Goal: Information Seeking & Learning: Learn about a topic

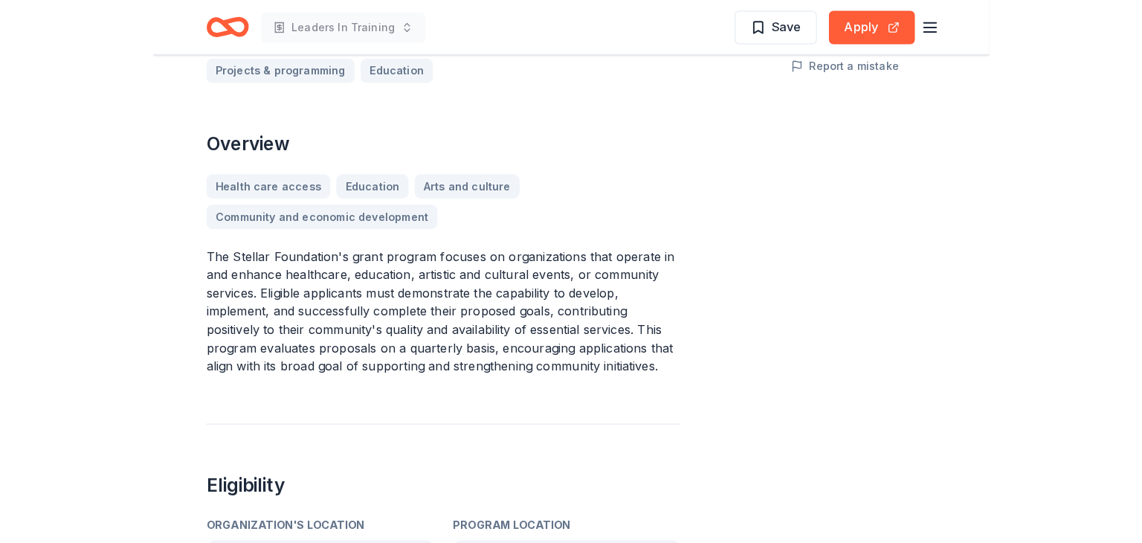
scroll to position [370, 0]
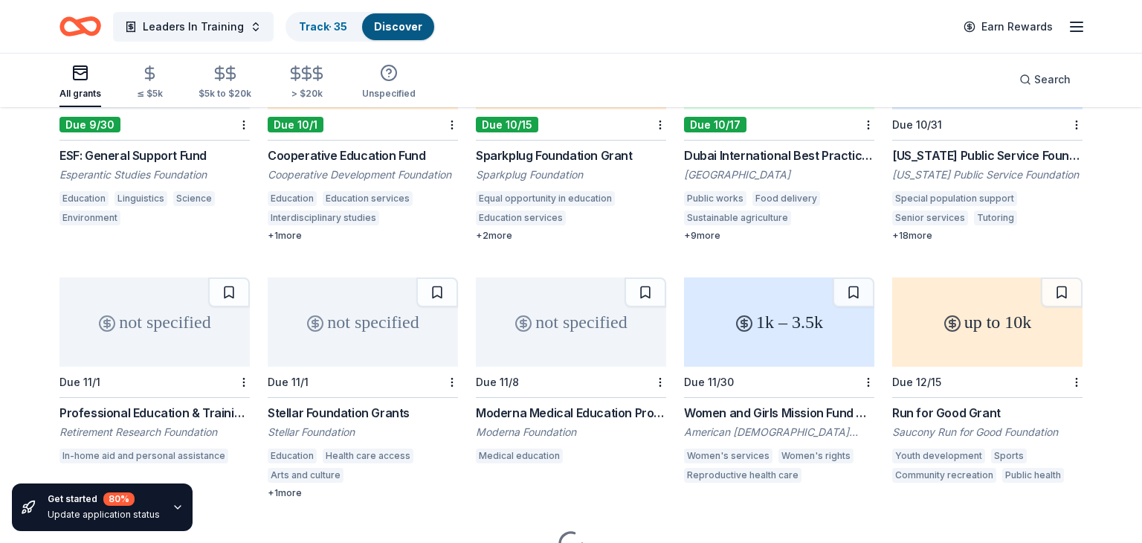
scroll to position [305, 0]
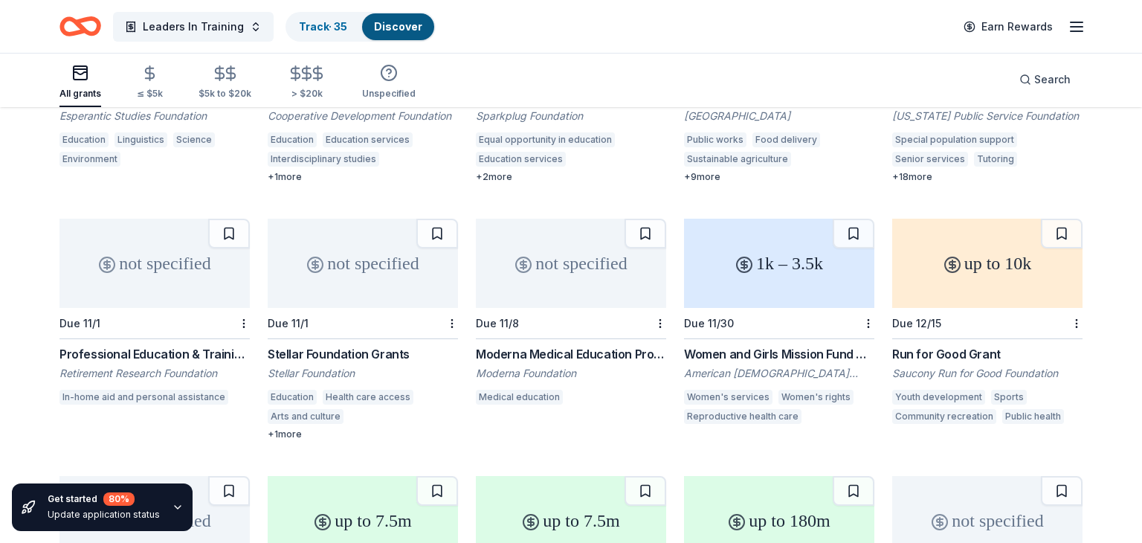
click at [727, 345] on div "Women and Girls Mission Fund Grant" at bounding box center [779, 354] width 190 height 18
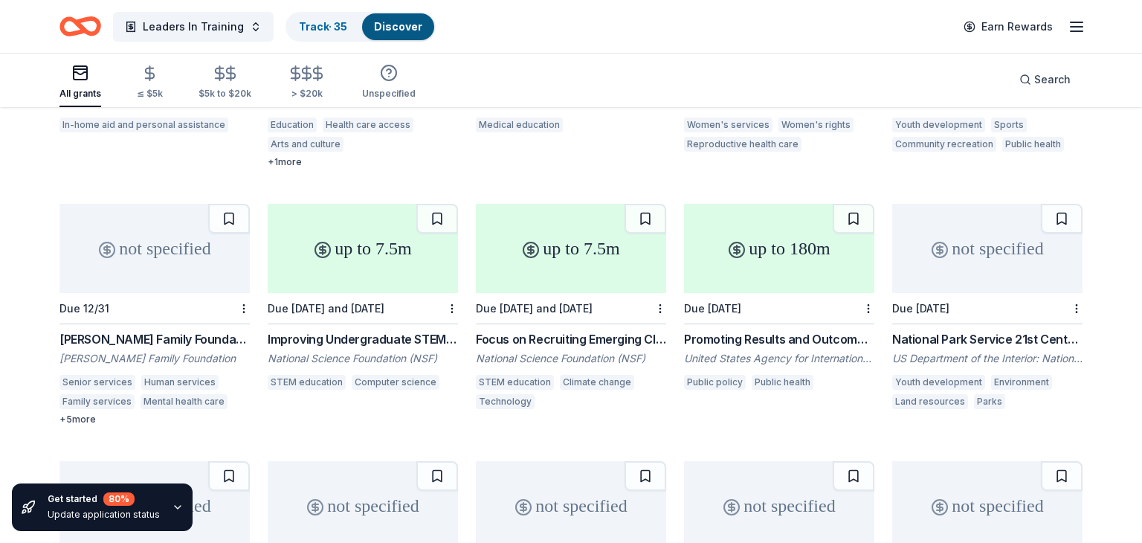
scroll to position [587, 0]
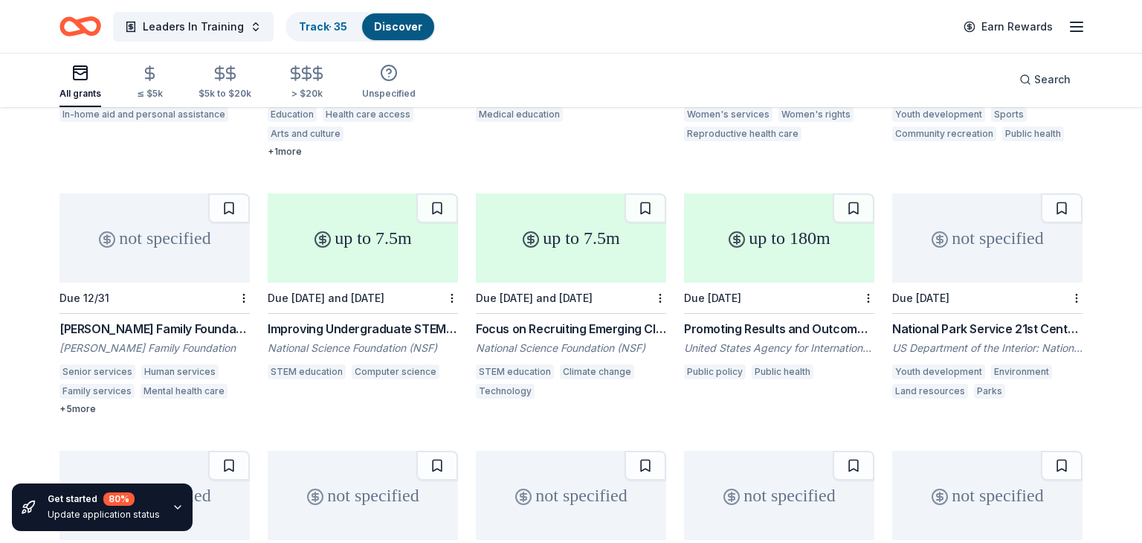
click at [175, 320] on div "Jay L. Smith Family Foundation Grants" at bounding box center [154, 329] width 190 height 18
click at [408, 320] on div "Improving Undergraduate STEM Education: Computing in Undergraduate Education (3…" at bounding box center [363, 329] width 190 height 18
click at [767, 320] on div "Promoting Results and Outcomes through Policy and Economic Levers (PROPEL)" at bounding box center [779, 329] width 190 height 18
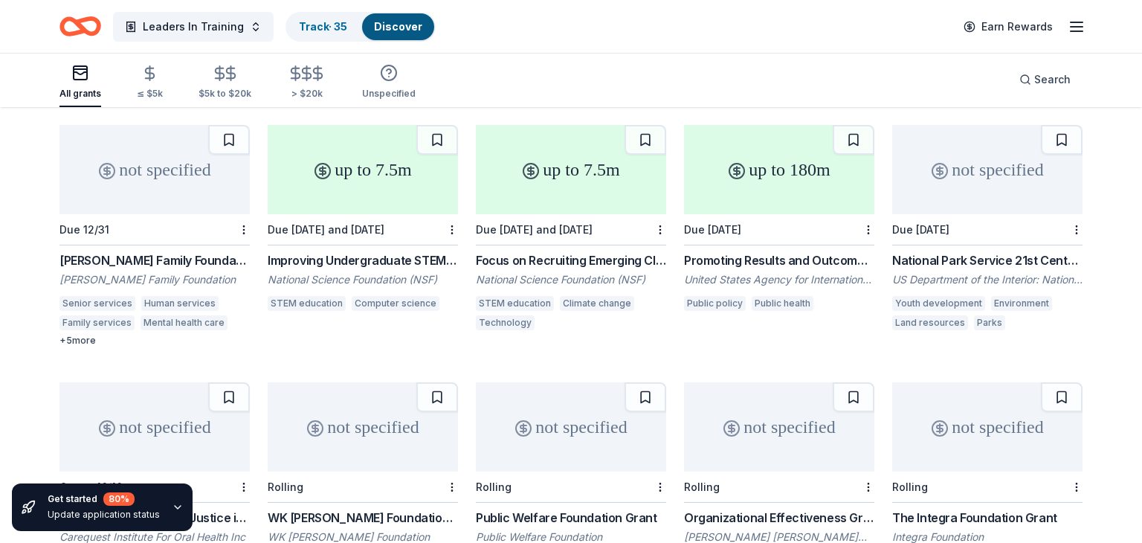
scroll to position [699, 0]
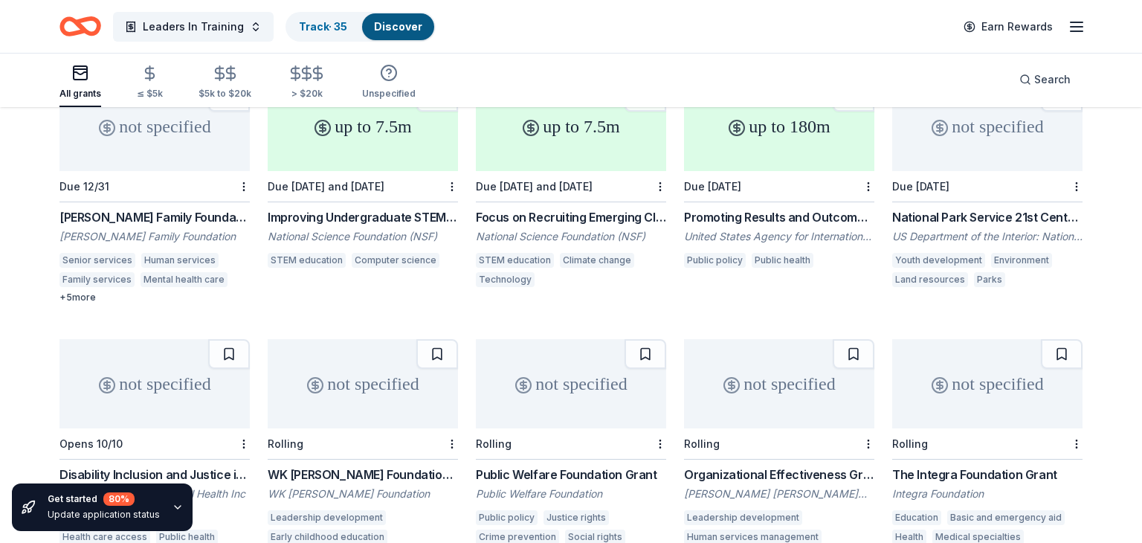
click at [978, 208] on div "National Park Service 21st Century Conservation Service Corps & Civilian Climat…" at bounding box center [987, 217] width 190 height 18
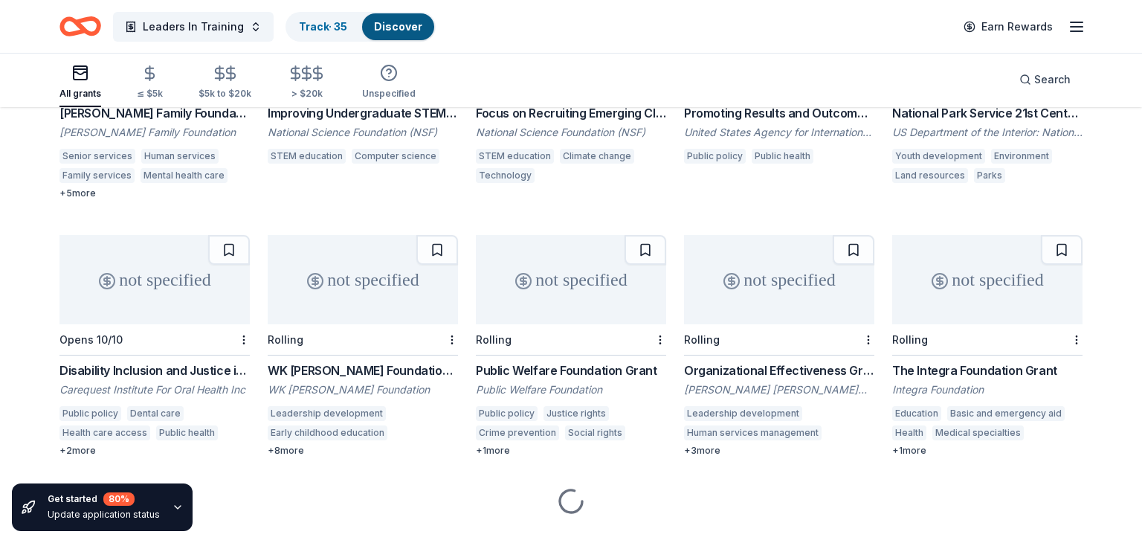
scroll to position [821, 0]
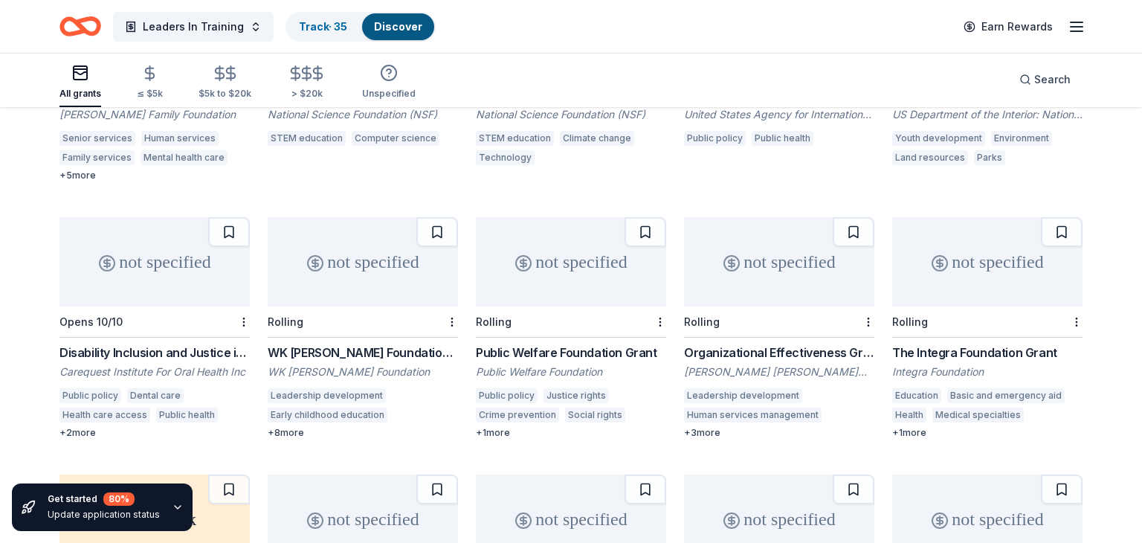
click at [161, 344] on div "Disability Inclusion and Justice in Oral Health" at bounding box center [154, 353] width 190 height 18
click at [351, 344] on div "WK Kellogg Foundation Grant" at bounding box center [363, 353] width 190 height 18
click at [591, 344] on div "Public Welfare Foundation Grant" at bounding box center [571, 353] width 190 height 18
click at [820, 344] on div "Organizational Effectiveness Grant" at bounding box center [779, 353] width 190 height 18
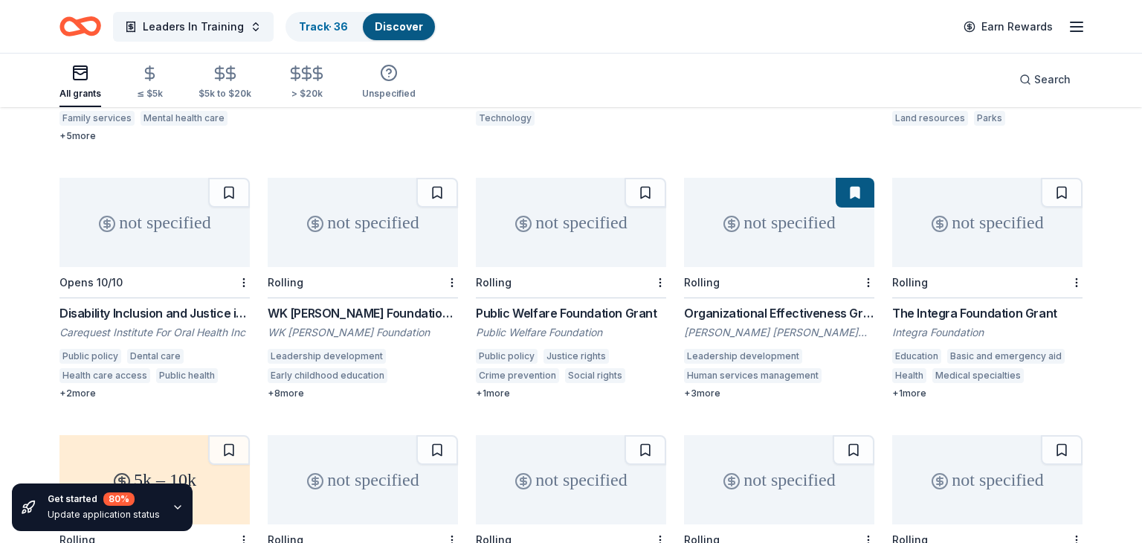
scroll to position [878, 0]
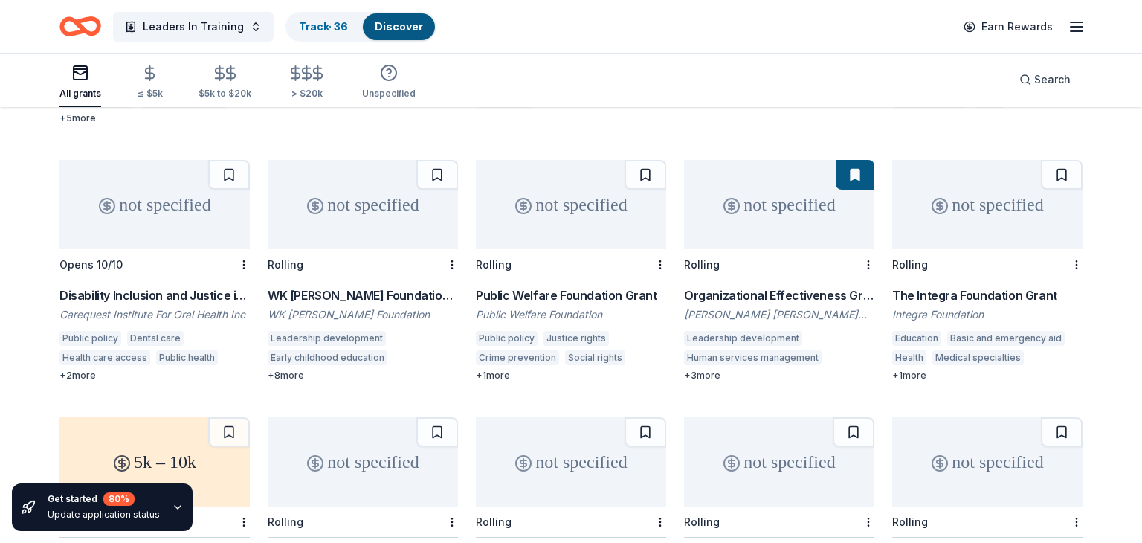
click at [953, 286] on div "The Integra Foundation Grant" at bounding box center [987, 295] width 190 height 18
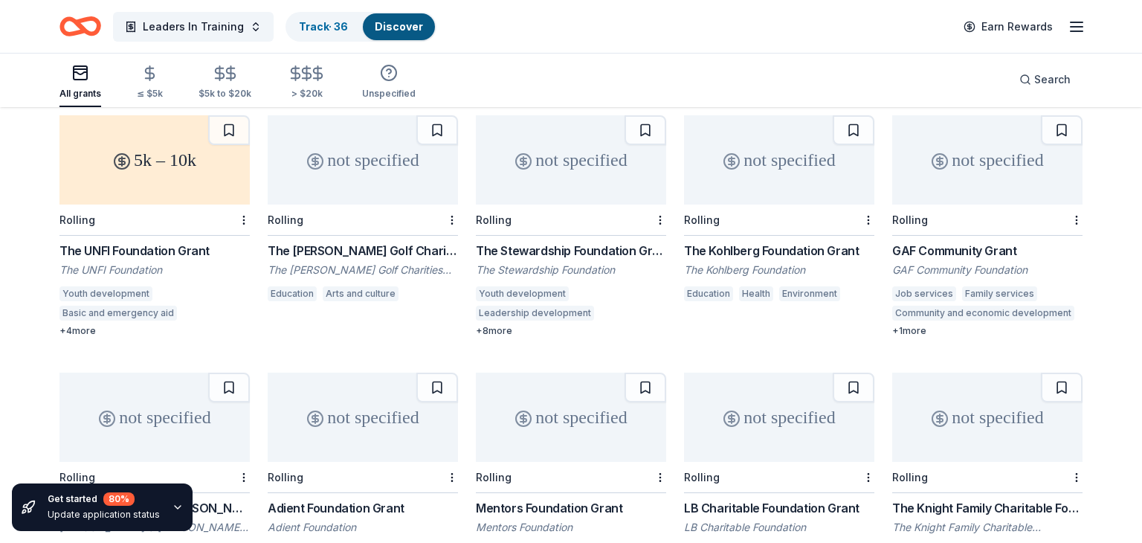
scroll to position [1207, 0]
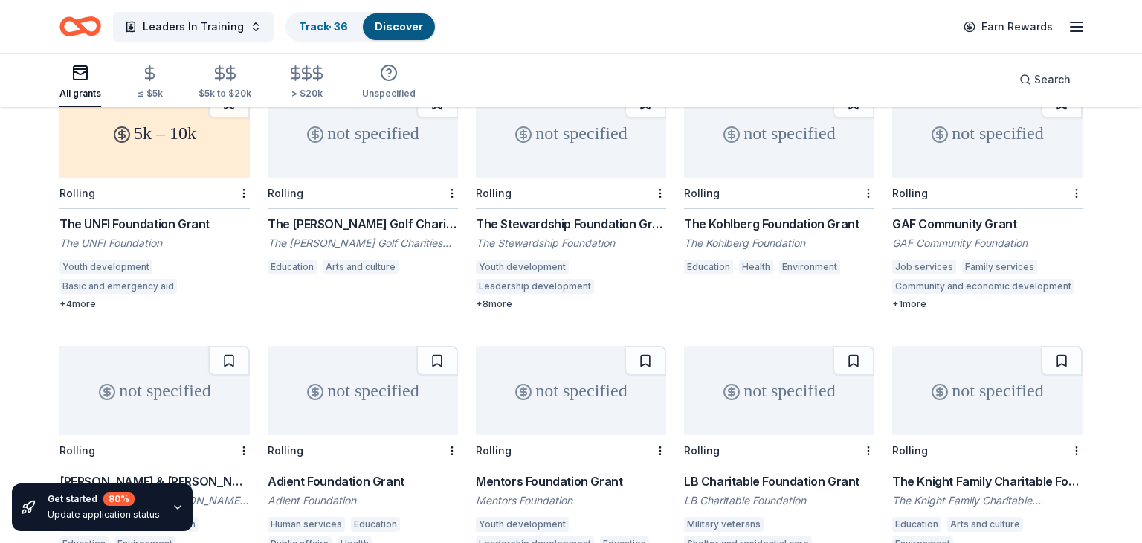
click at [183, 215] on div "The UNFI Foundation Grant" at bounding box center [154, 224] width 190 height 18
click at [588, 215] on div "The Stewardship Foundation Grant" at bounding box center [571, 224] width 190 height 18
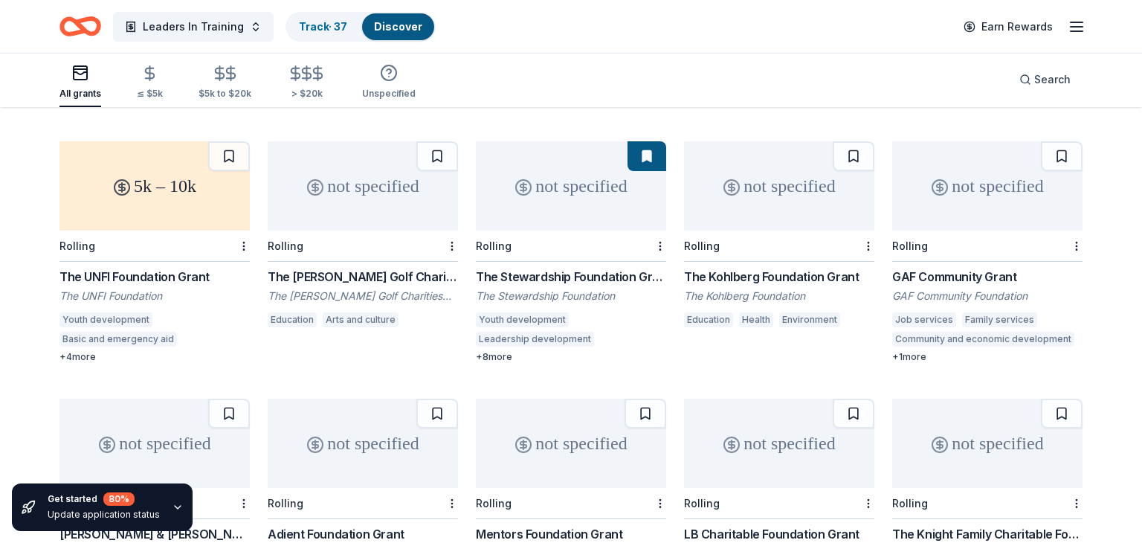
scroll to position [1159, 0]
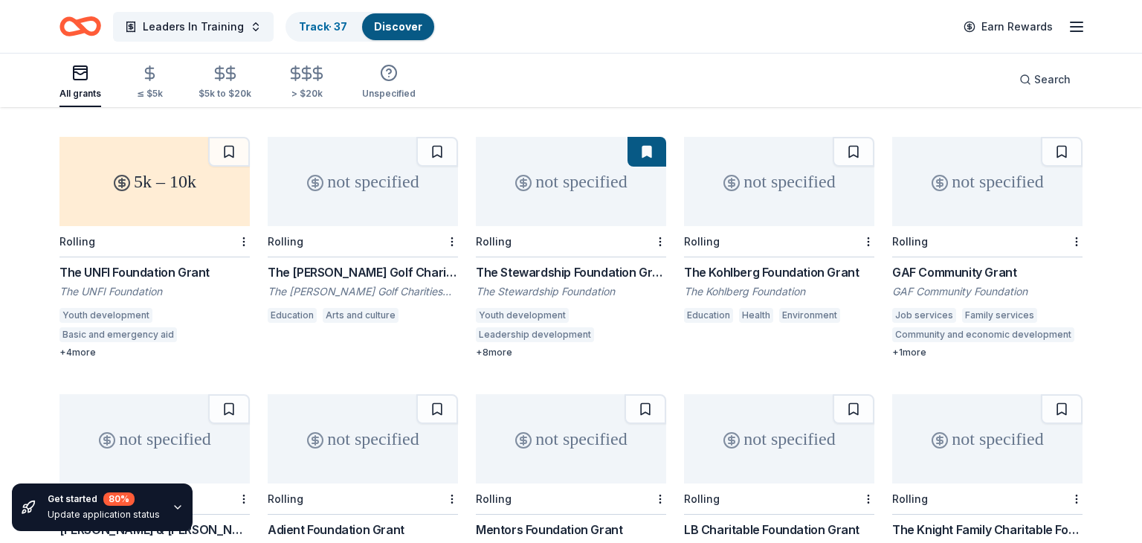
click at [740, 263] on div "The Kohlberg Foundation Grant" at bounding box center [779, 272] width 190 height 18
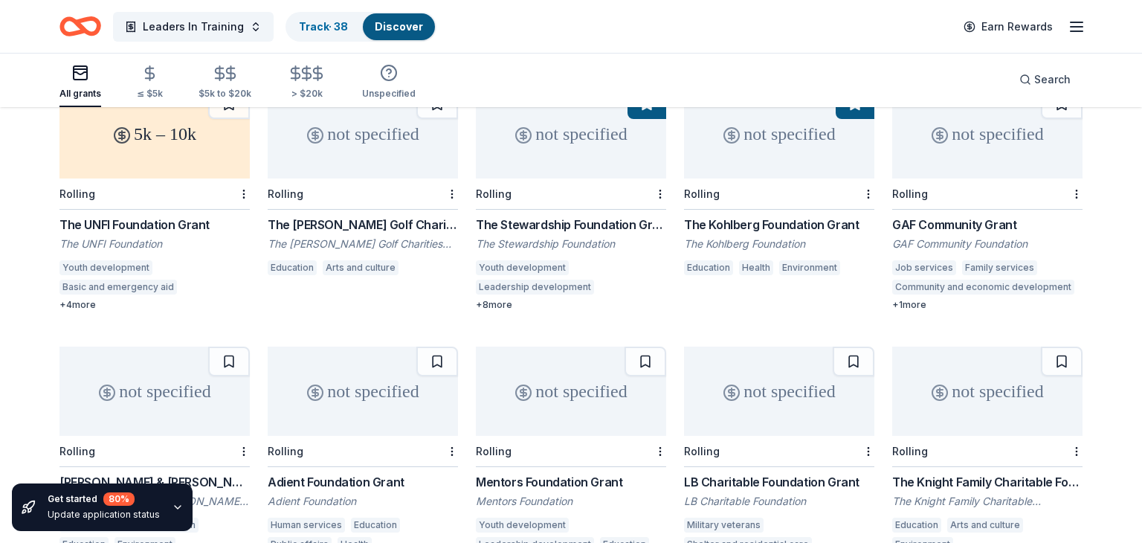
scroll to position [1203, 0]
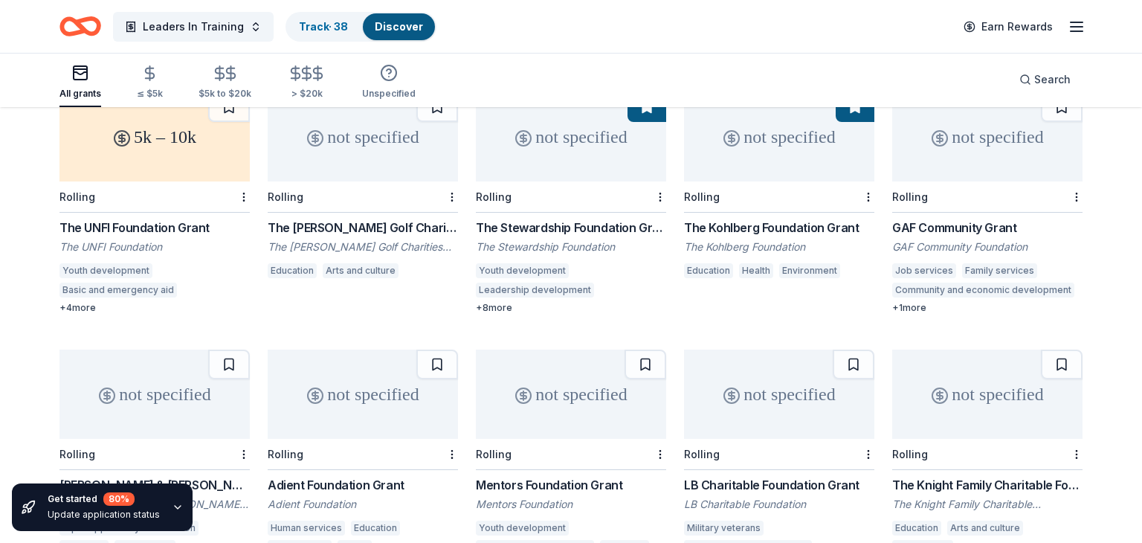
click at [907, 219] on div "GAF Community Grant" at bounding box center [987, 228] width 190 height 18
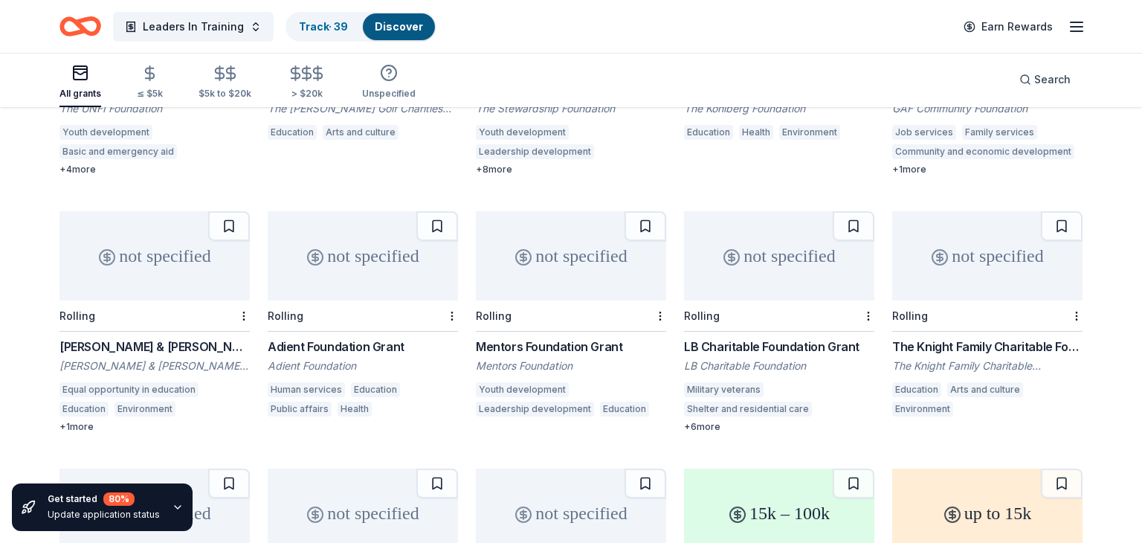
scroll to position [1342, 0]
click at [170, 337] on div "Simeon & Jean H. Locke Foundation" at bounding box center [154, 346] width 190 height 18
click at [357, 337] on div "Adient Foundation Grant" at bounding box center [363, 346] width 190 height 18
click at [557, 337] on div "Mentors Foundation Grant" at bounding box center [571, 346] width 190 height 18
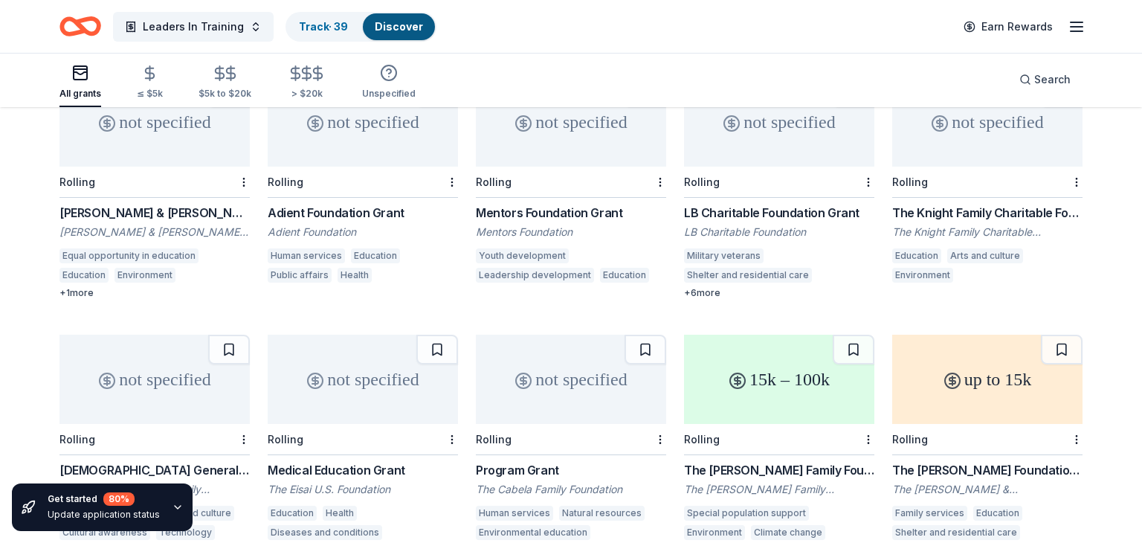
scroll to position [1475, 0]
click at [978, 204] on div "The Knight Family Charitable Foundation Grant" at bounding box center [987, 213] width 190 height 18
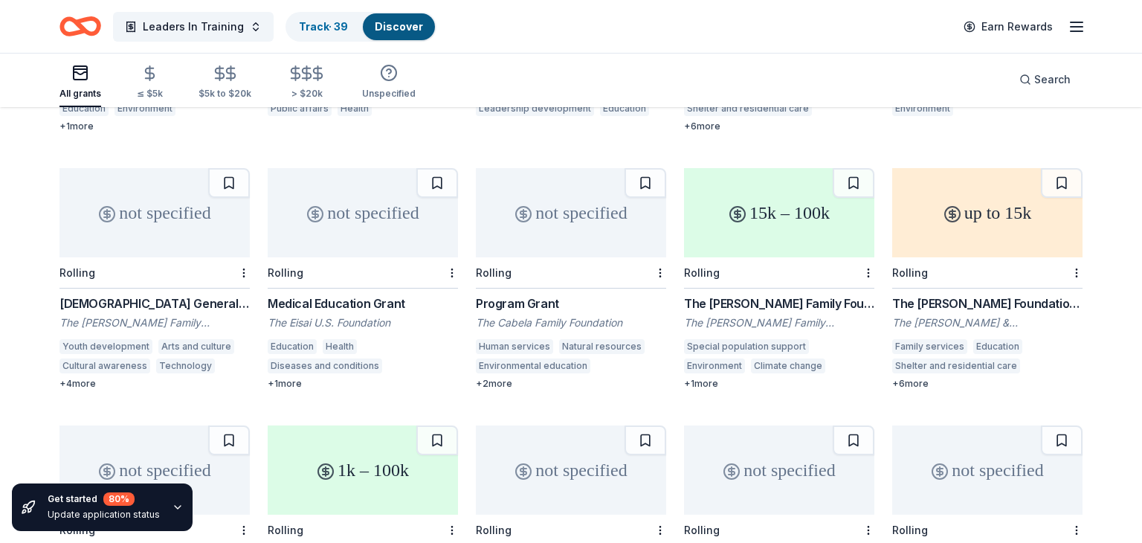
scroll to position [1648, 0]
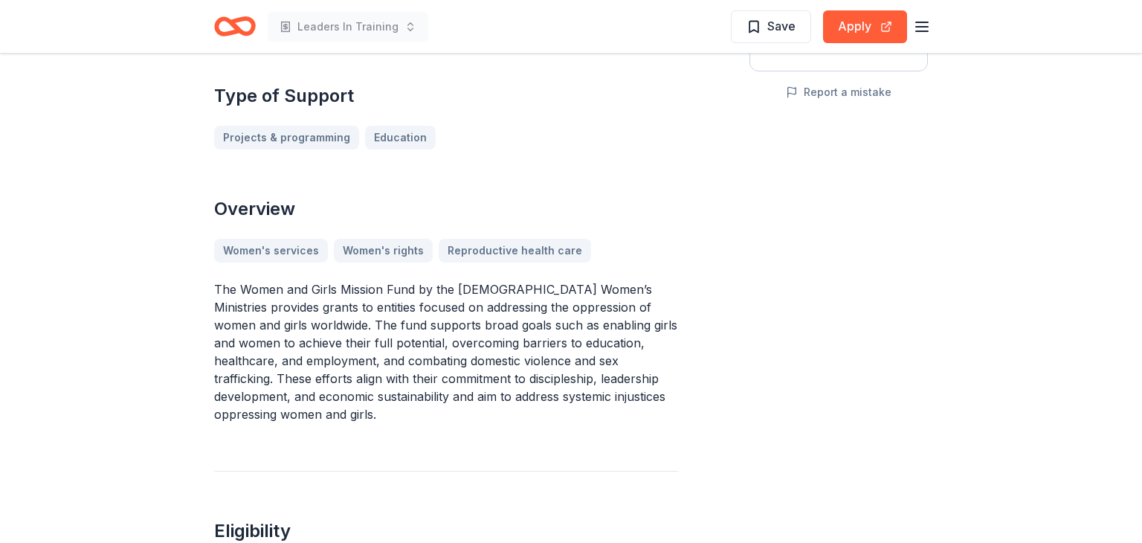
scroll to position [343, 0]
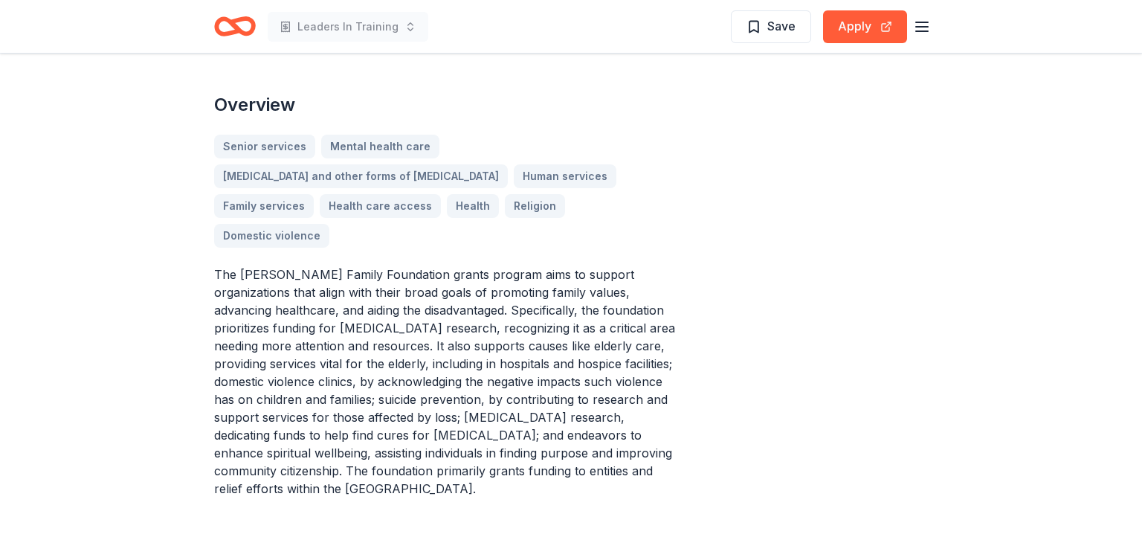
scroll to position [394, 0]
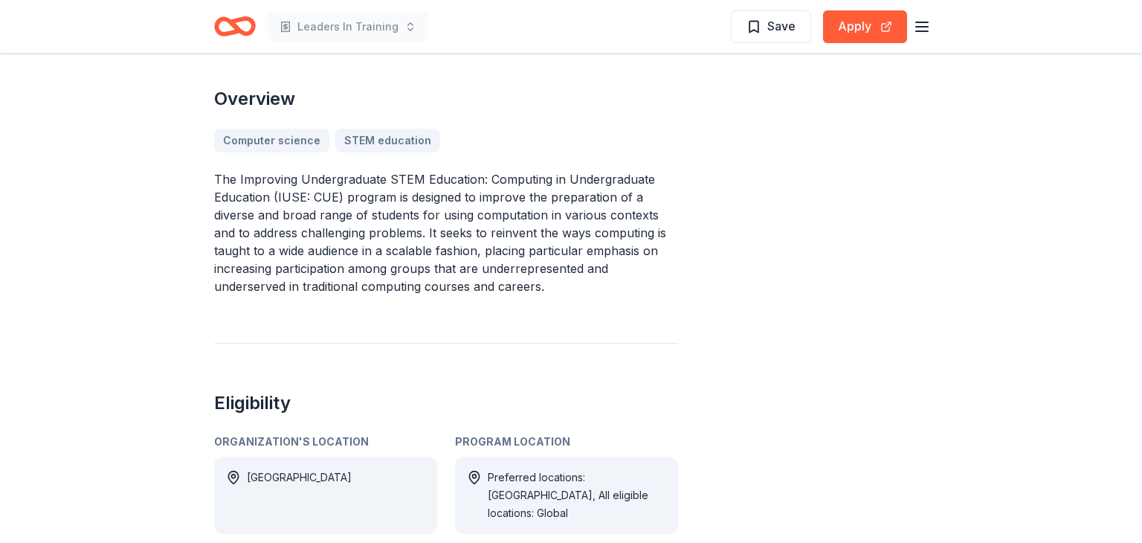
scroll to position [485, 0]
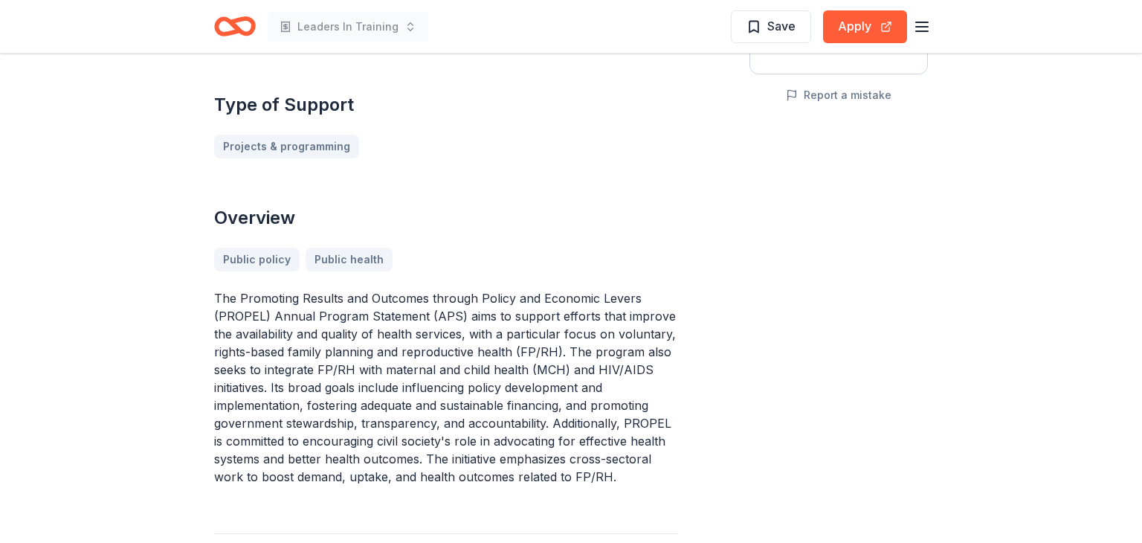
scroll to position [341, 0]
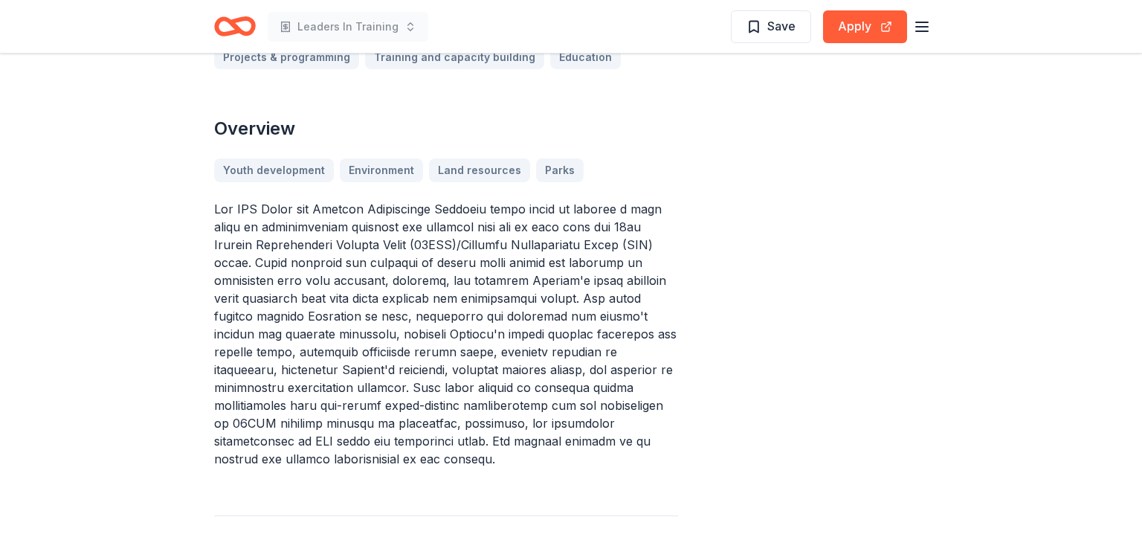
scroll to position [482, 0]
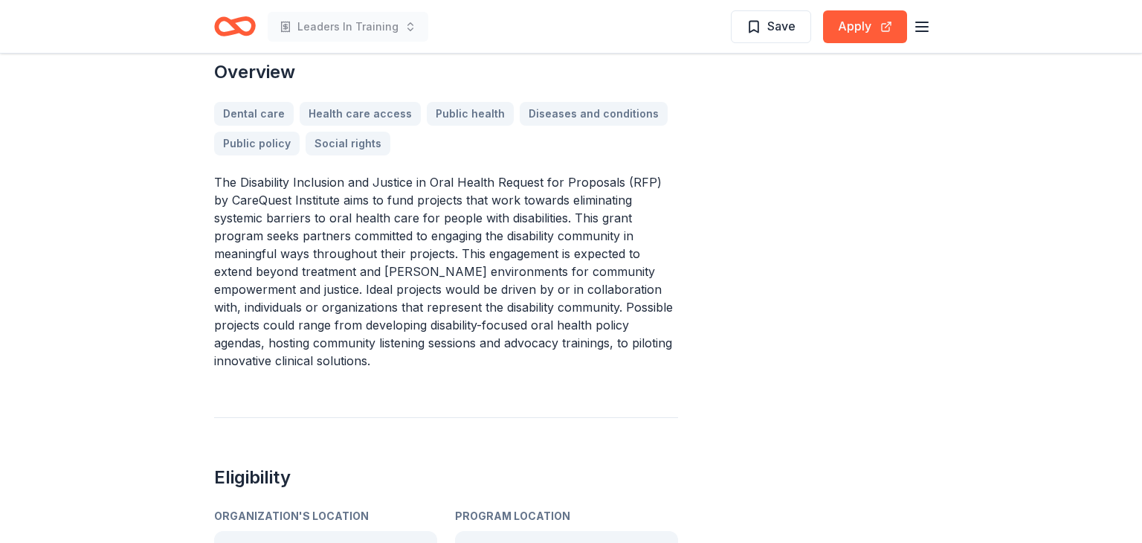
scroll to position [498, 0]
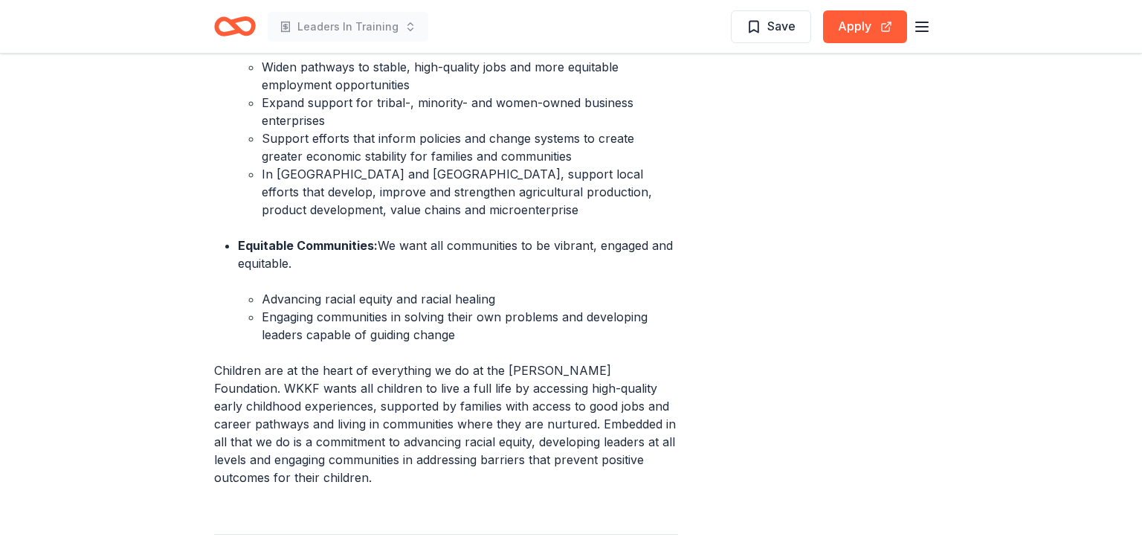
scroll to position [925, 0]
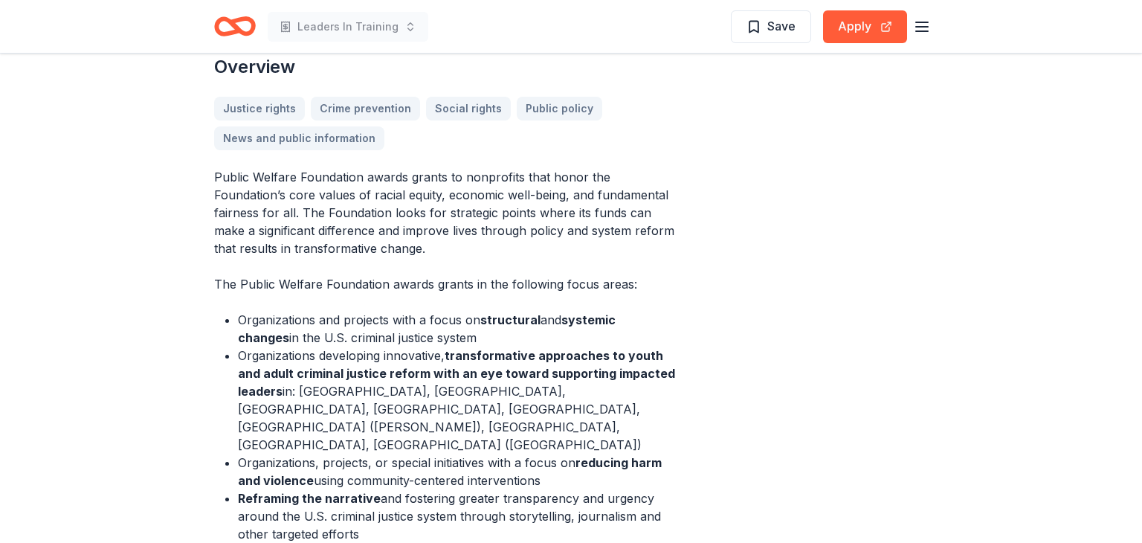
scroll to position [452, 0]
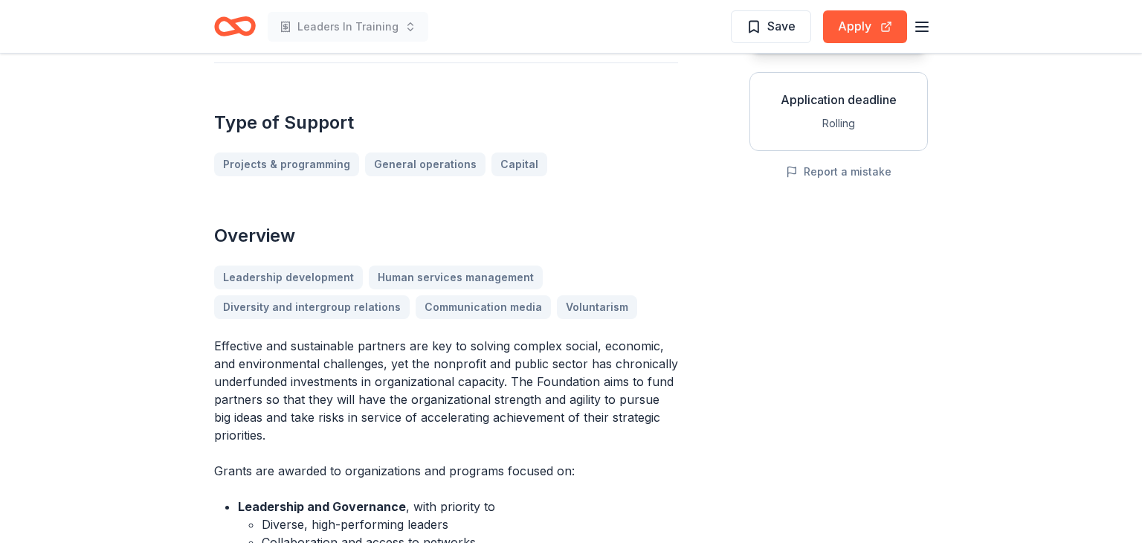
scroll to position [251, 0]
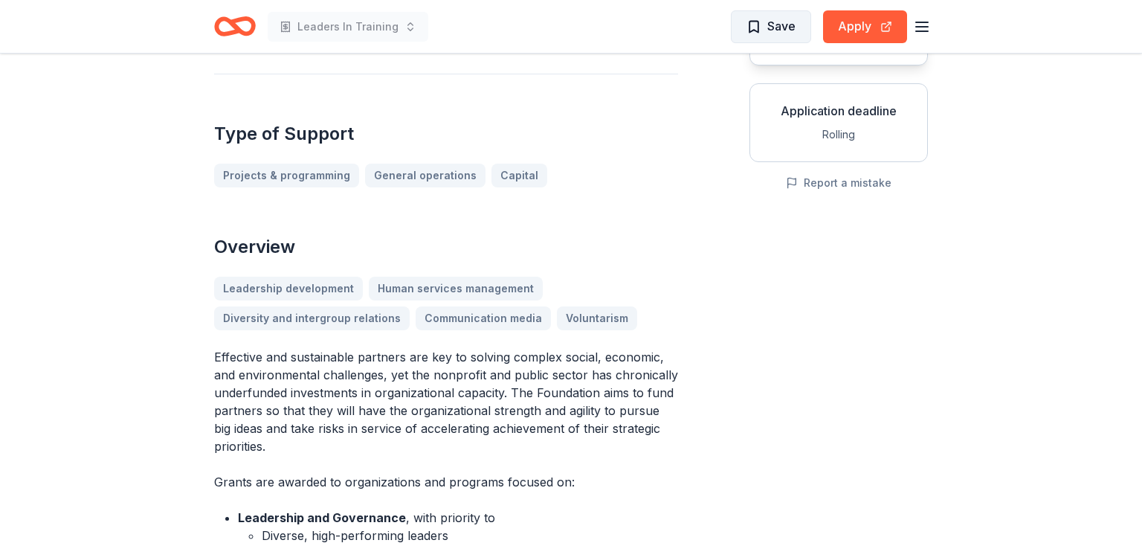
click at [770, 40] on button "Save" at bounding box center [771, 26] width 80 height 33
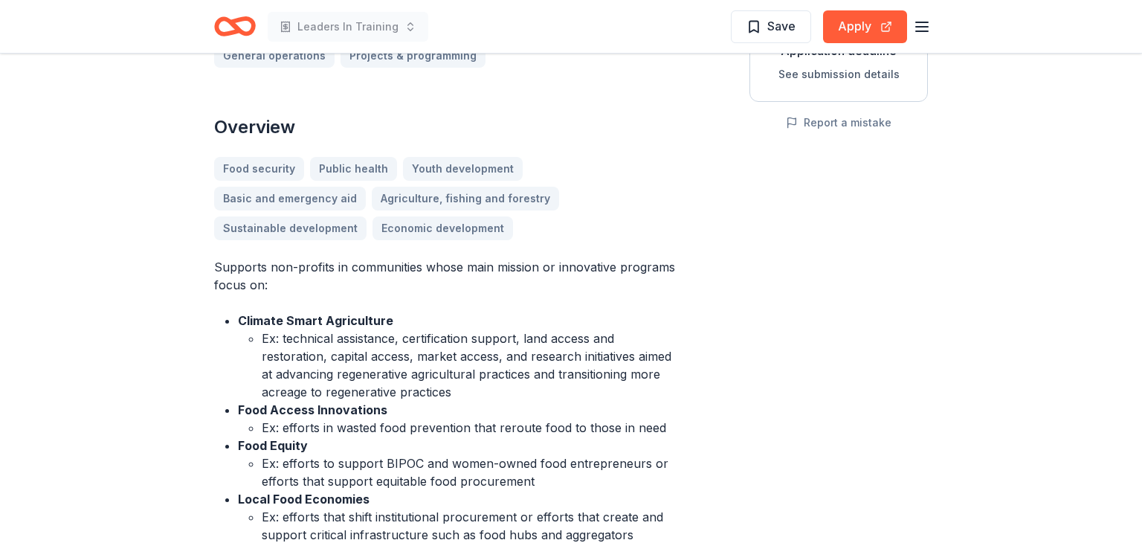
scroll to position [313, 0]
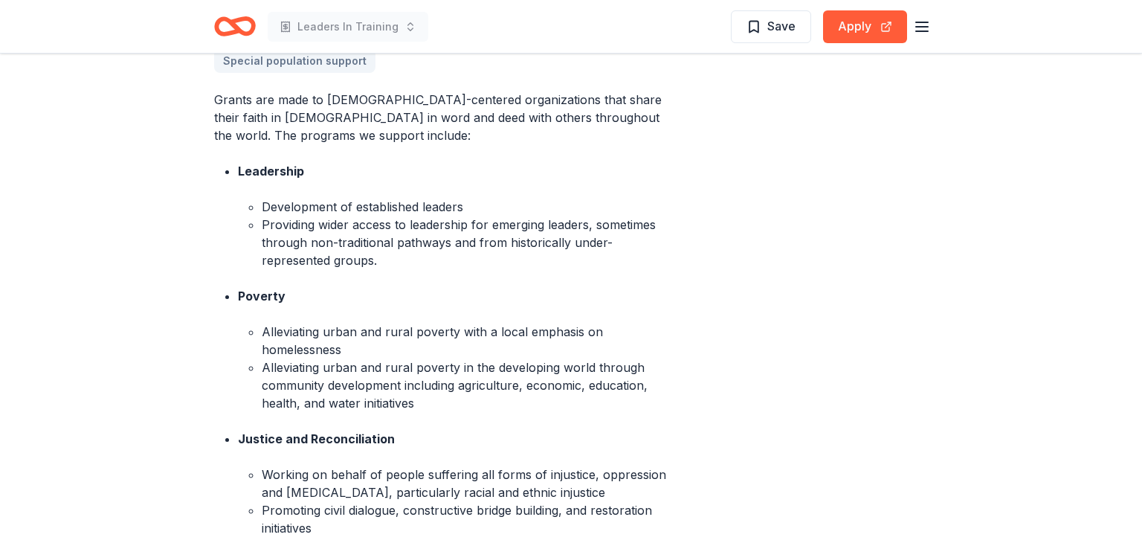
scroll to position [560, 0]
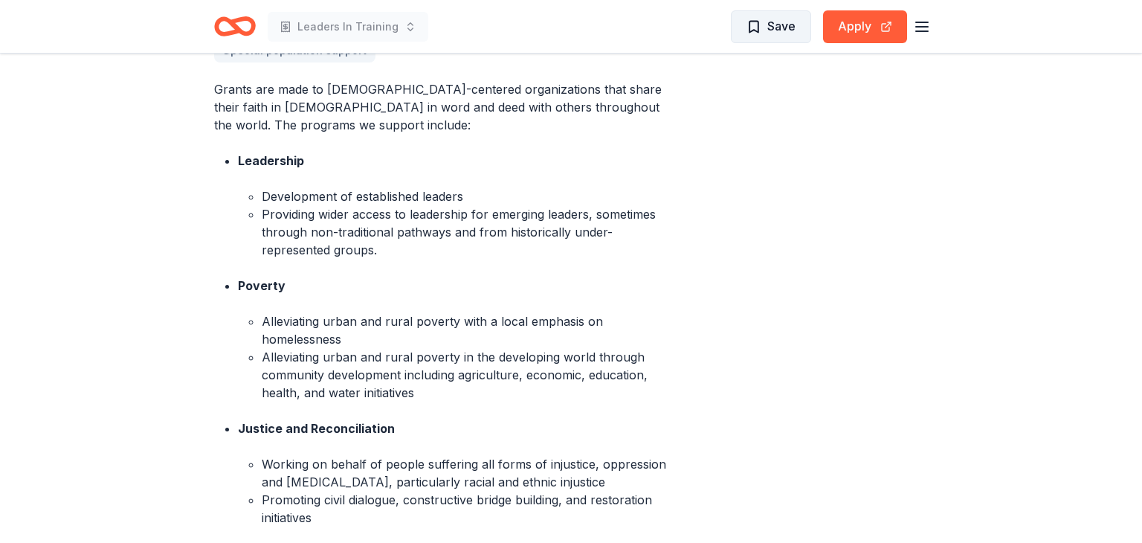
click at [784, 25] on span "Save" at bounding box center [781, 25] width 28 height 19
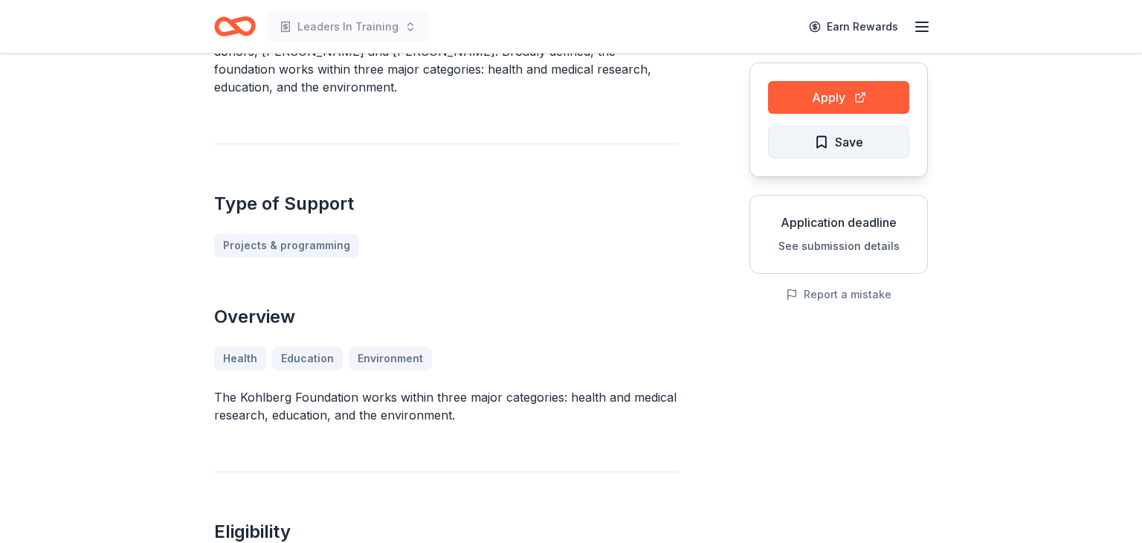
scroll to position [103, 0]
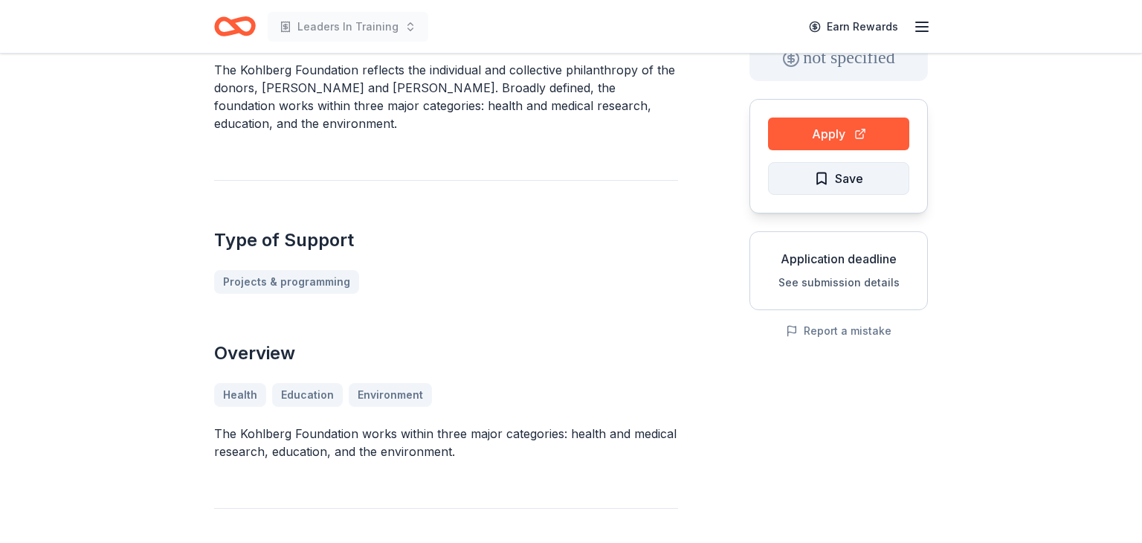
click at [821, 178] on span "Save" at bounding box center [838, 178] width 49 height 19
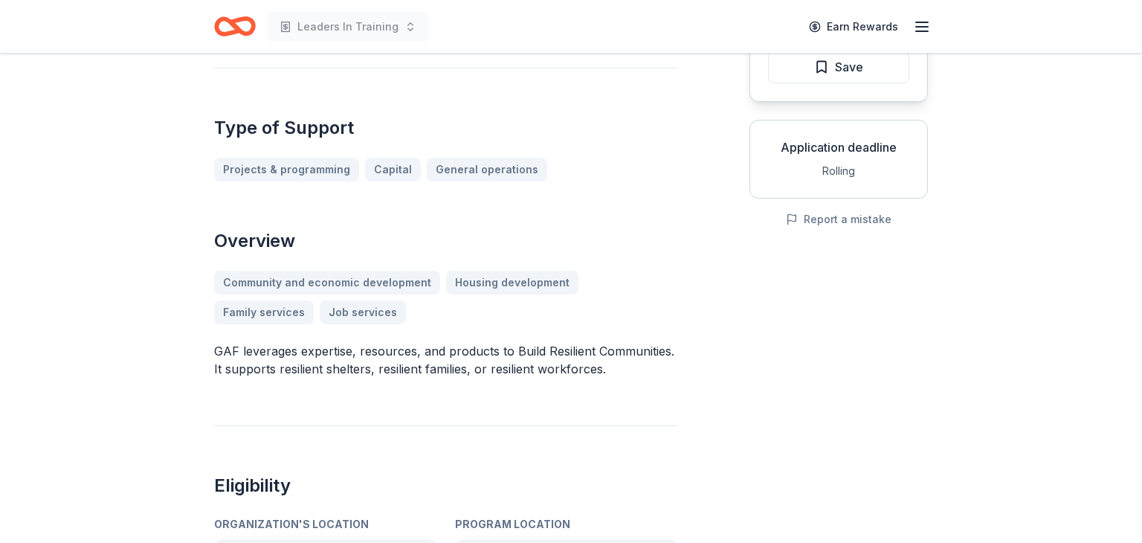
scroll to position [218, 0]
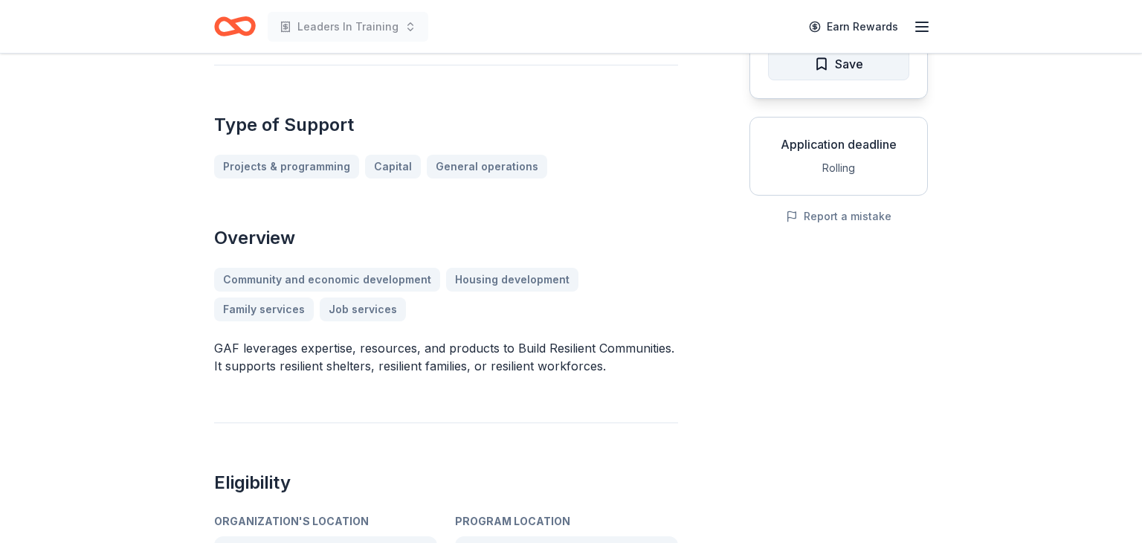
click at [880, 62] on button "Save" at bounding box center [838, 64] width 141 height 33
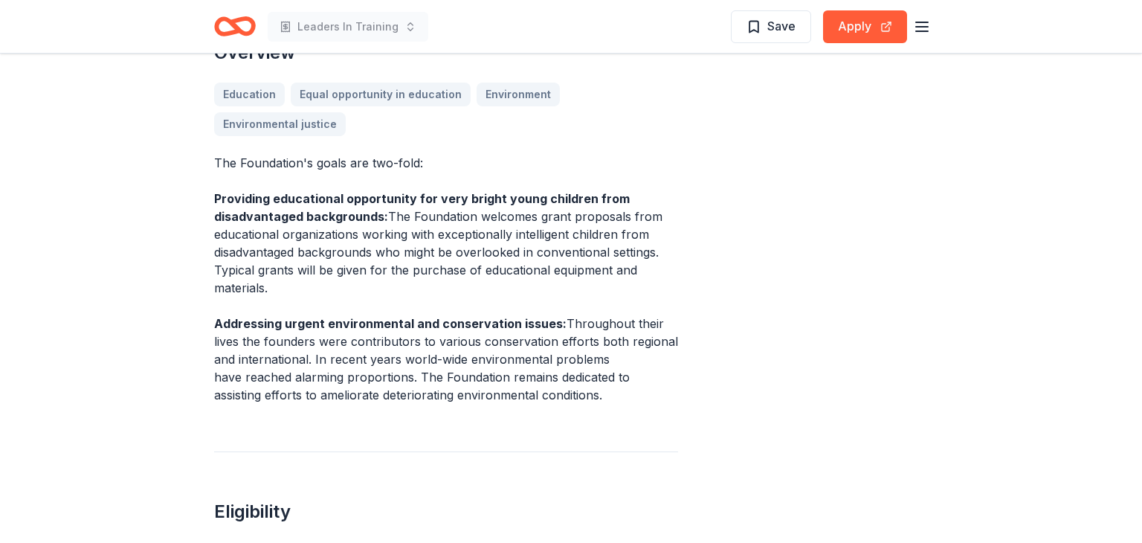
scroll to position [428, 0]
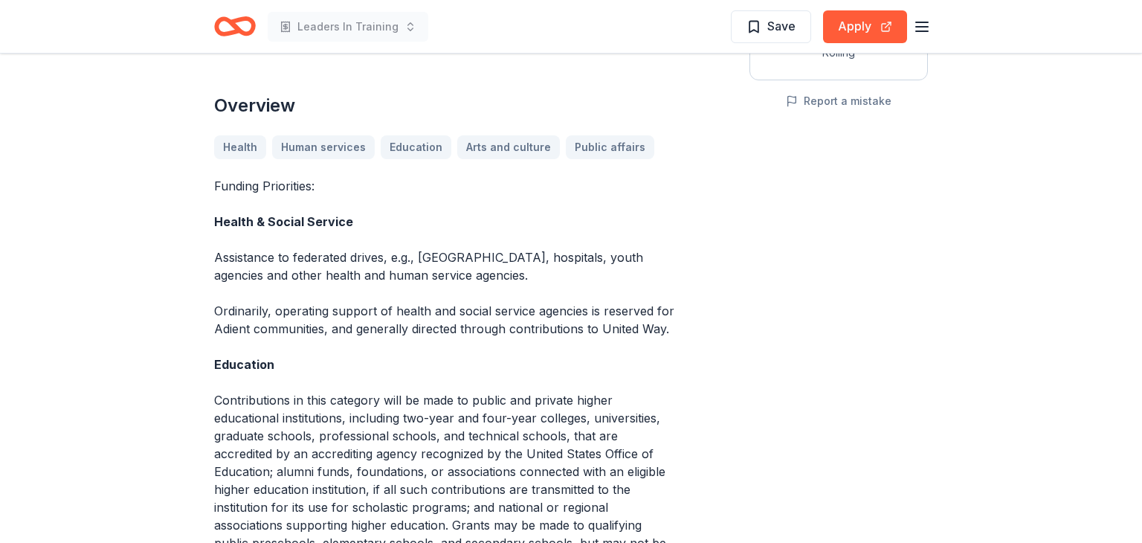
scroll to position [342, 0]
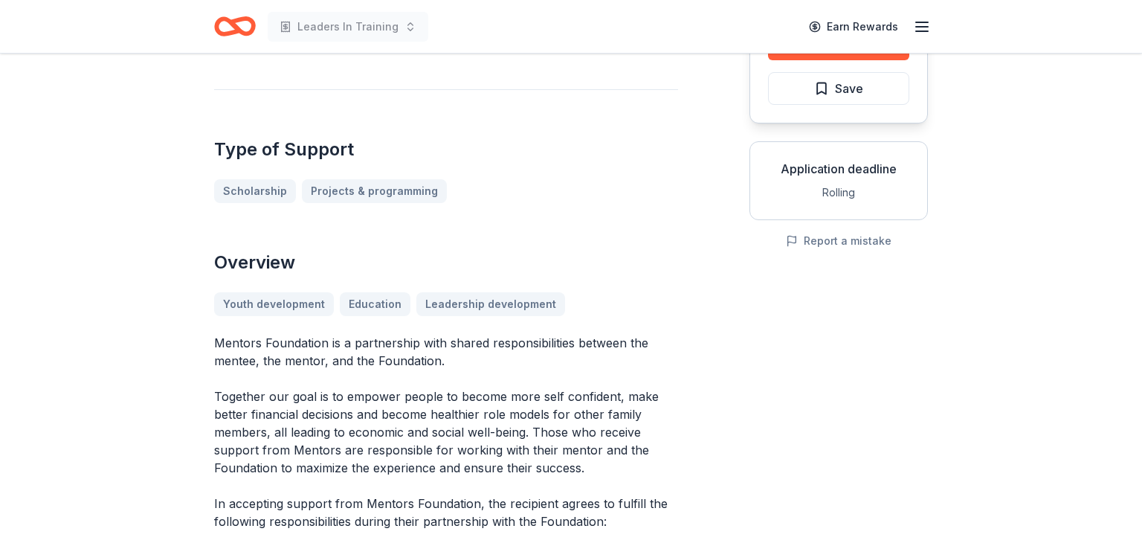
scroll to position [199, 0]
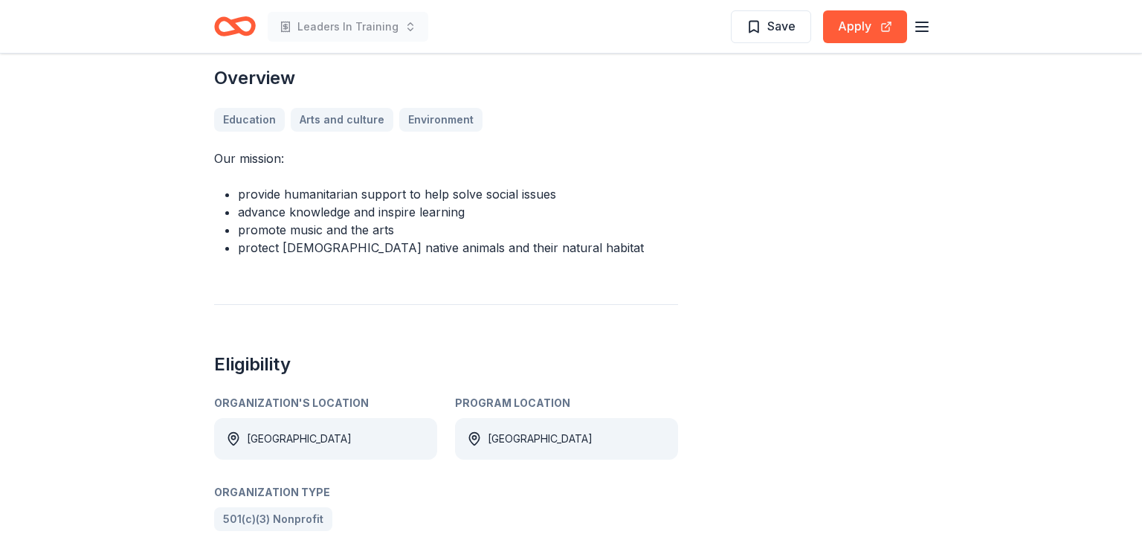
scroll to position [422, 0]
